Goal: Transaction & Acquisition: Download file/media

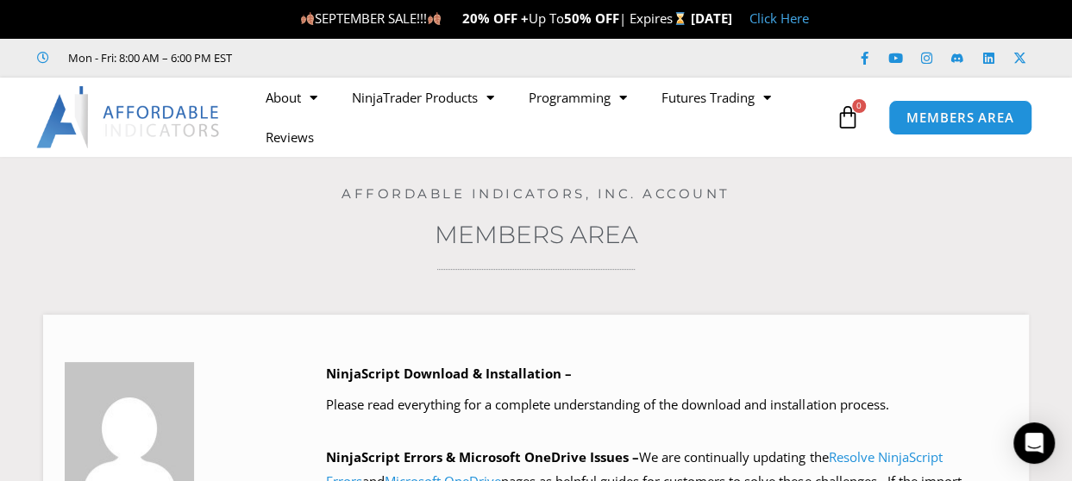
click at [851, 116] on icon at bounding box center [848, 117] width 24 height 24
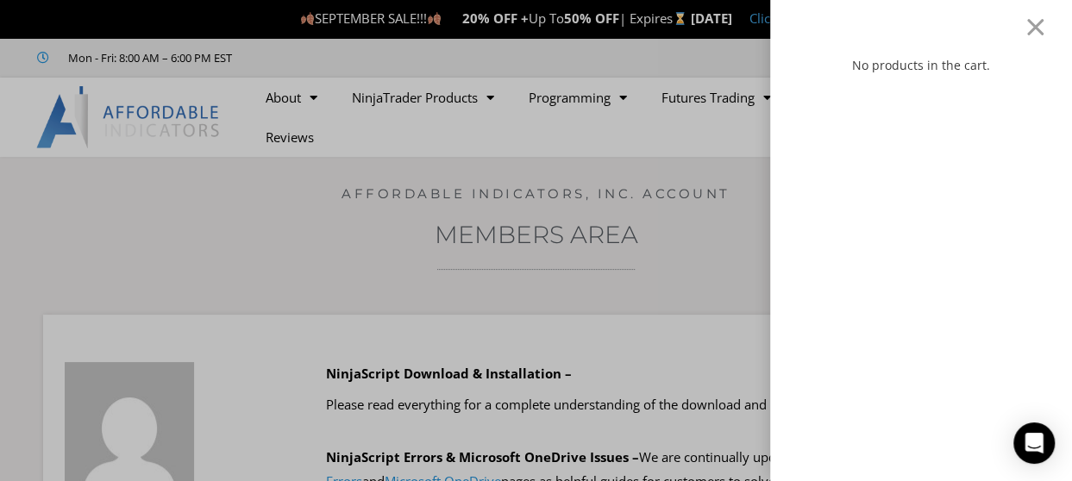
click at [745, 148] on div "No products in the cart." at bounding box center [536, 240] width 1072 height 481
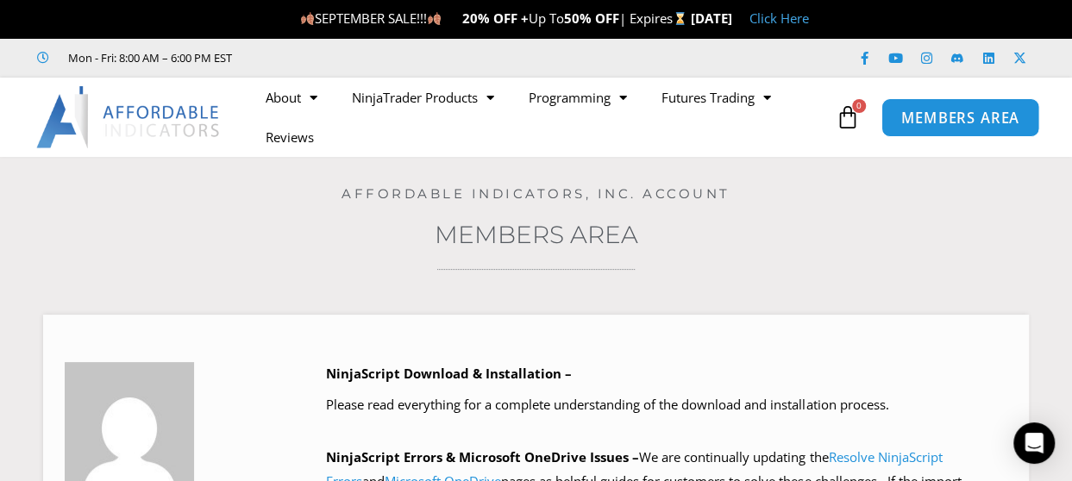
click at [928, 113] on span "MEMBERS AREA" at bounding box center [960, 117] width 118 height 15
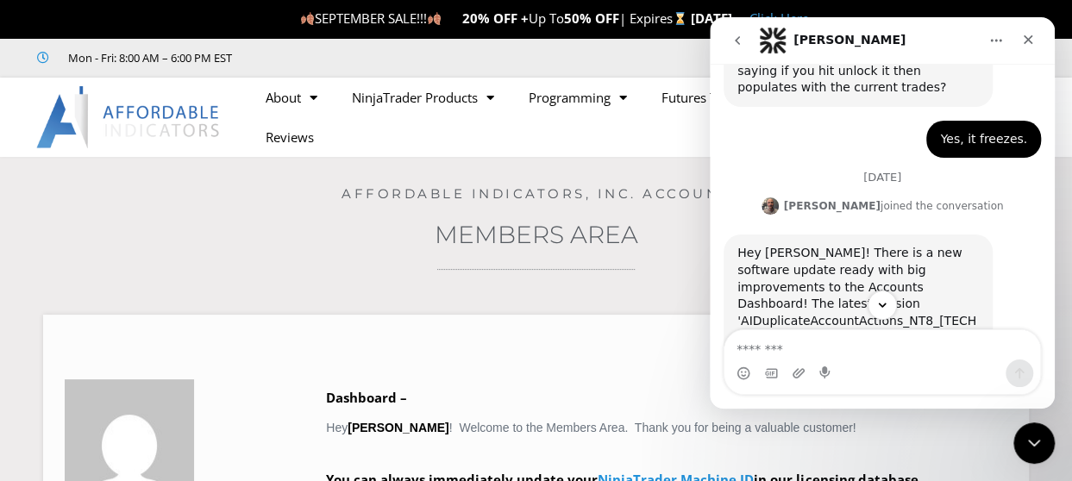
scroll to position [2733, 0]
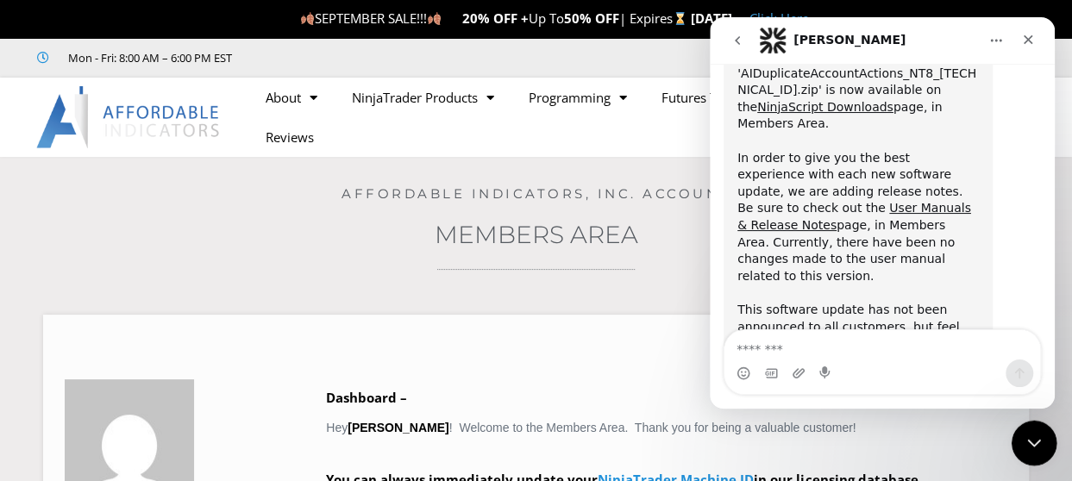
click at [1027, 451] on div "Close Intercom Messenger" at bounding box center [1031, 440] width 41 height 41
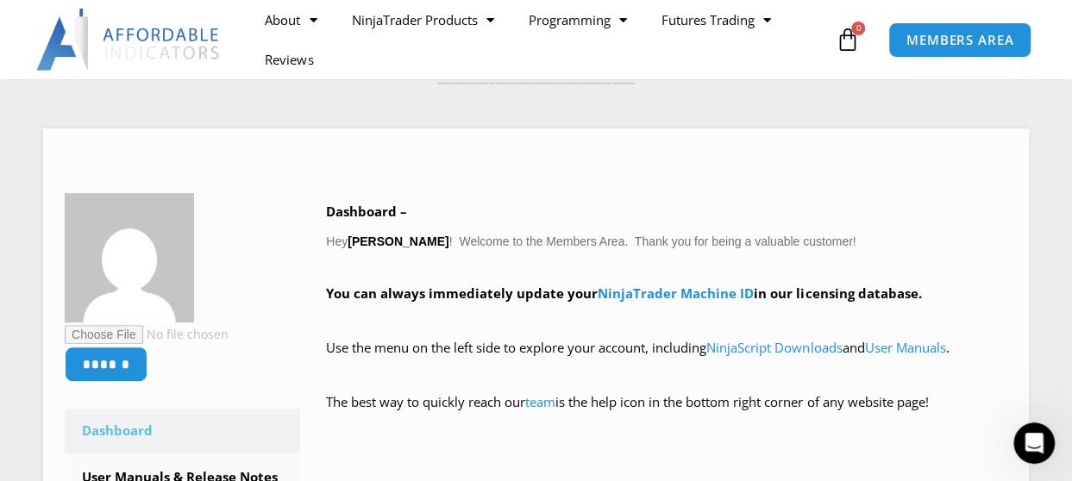
scroll to position [192, 0]
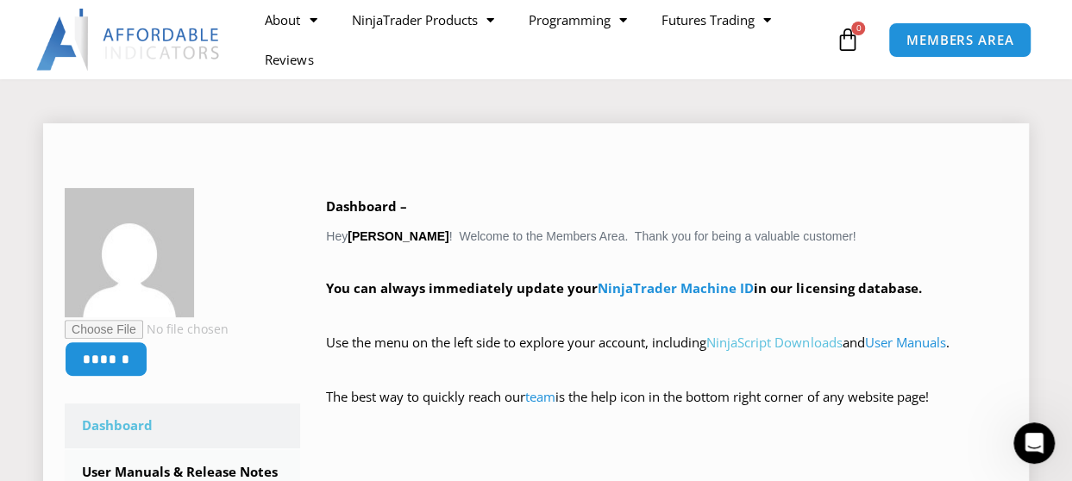
click at [759, 337] on link "NinjaScript Downloads" at bounding box center [774, 342] width 135 height 17
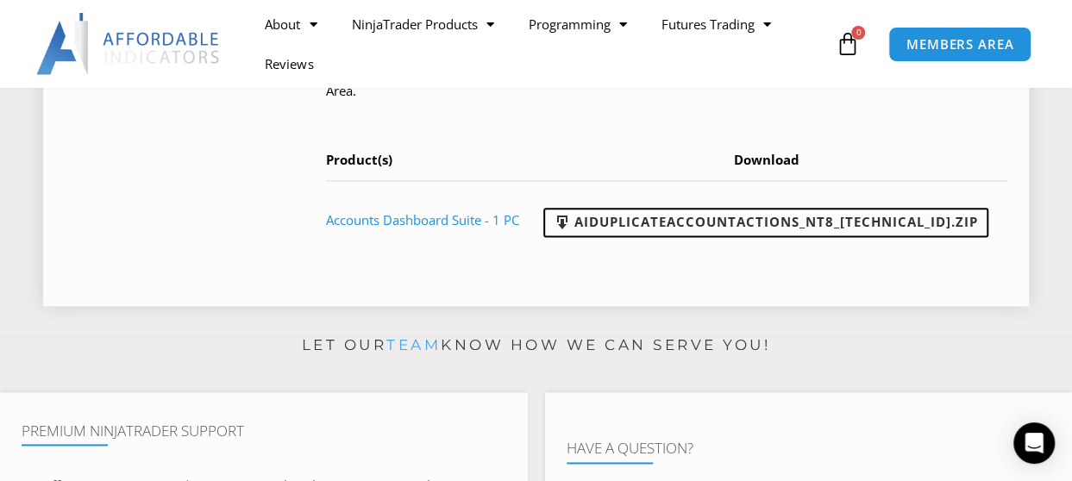
scroll to position [980, 0]
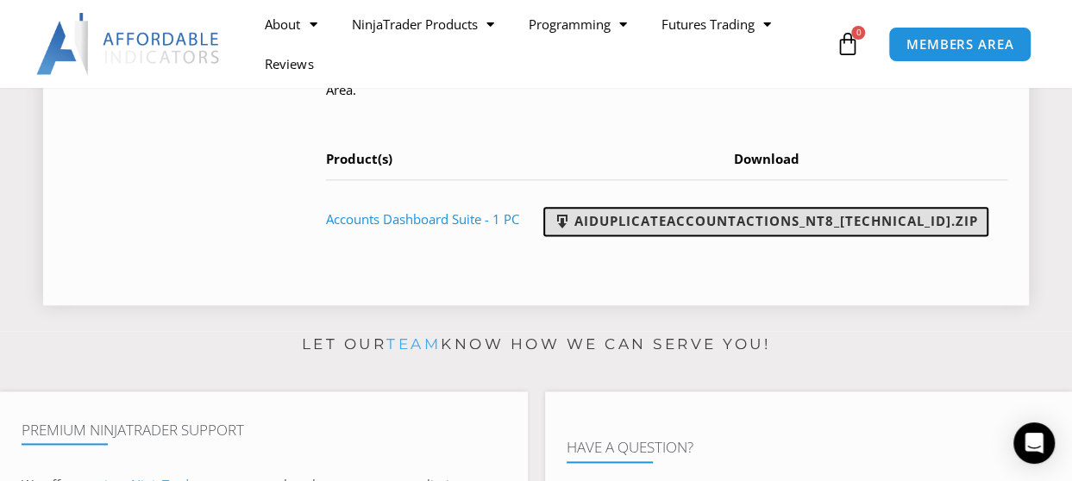
click at [644, 220] on link "AIDuplicateAccountActions_NT8_[TECHNICAL_ID].zip" at bounding box center [765, 221] width 445 height 29
